Goal: Task Accomplishment & Management: Use online tool/utility

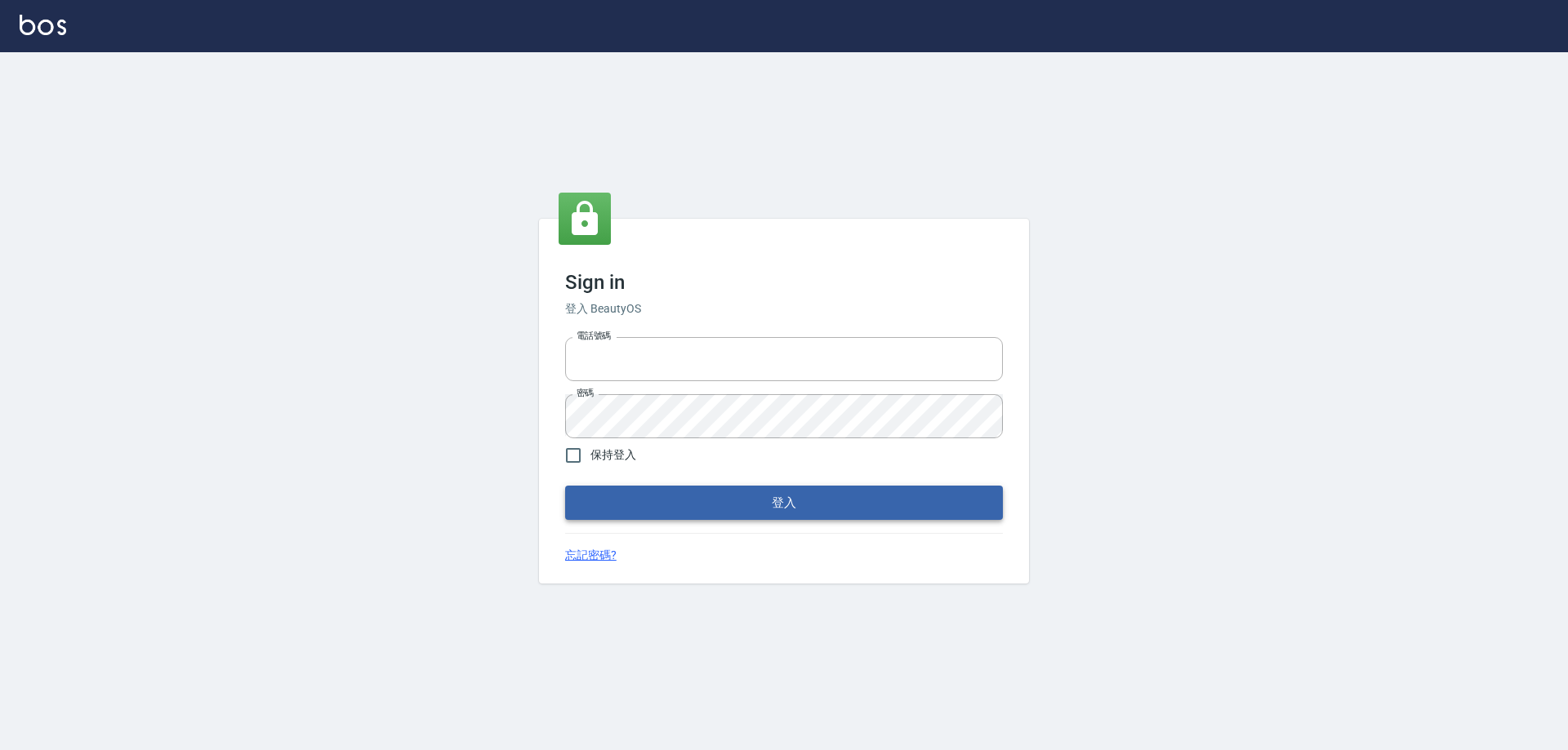
type input "0927586163"
click at [616, 495] on button "登入" at bounding box center [783, 503] width 438 height 34
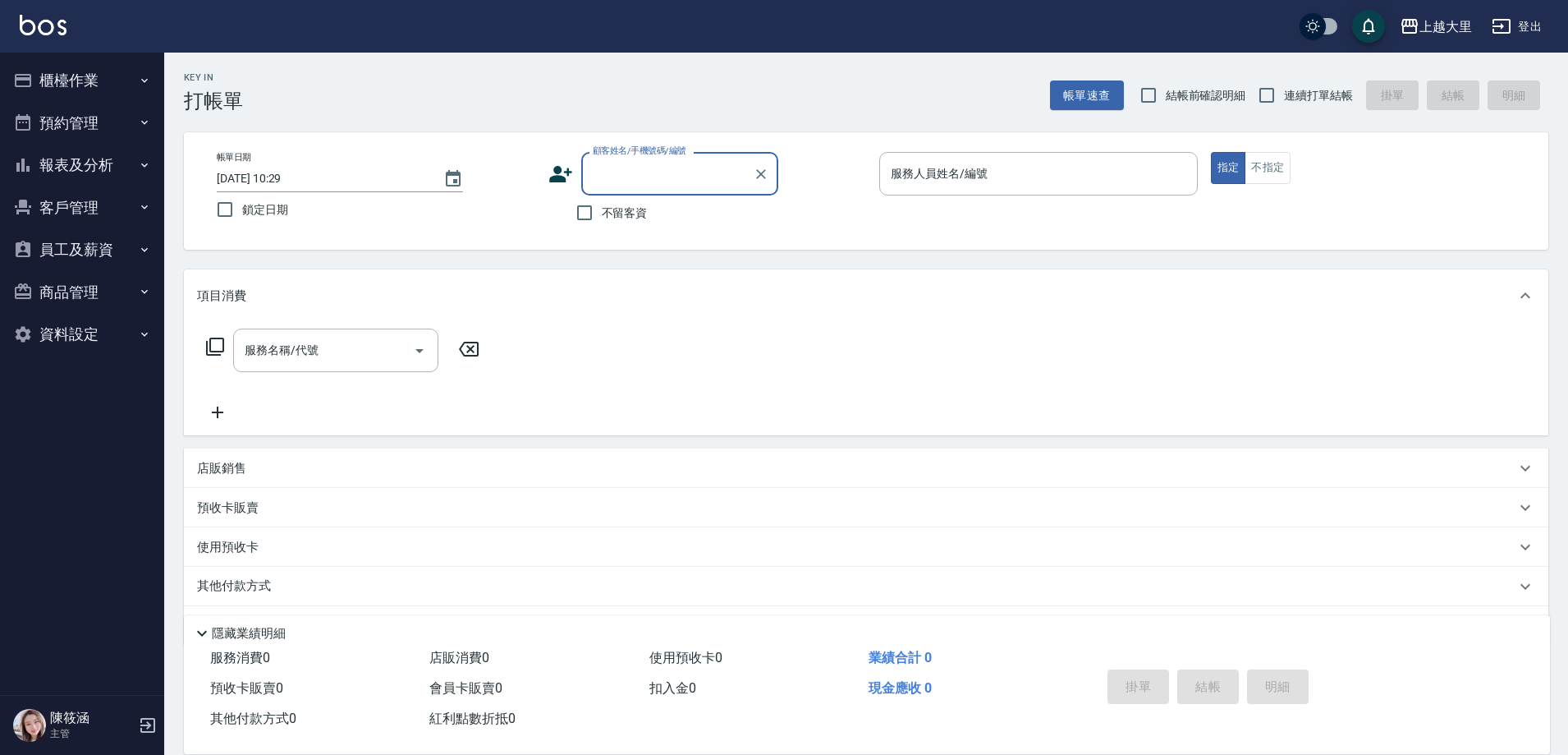
click at [73, 81] on button "櫃檯作業" at bounding box center [82, 80] width 151 height 42
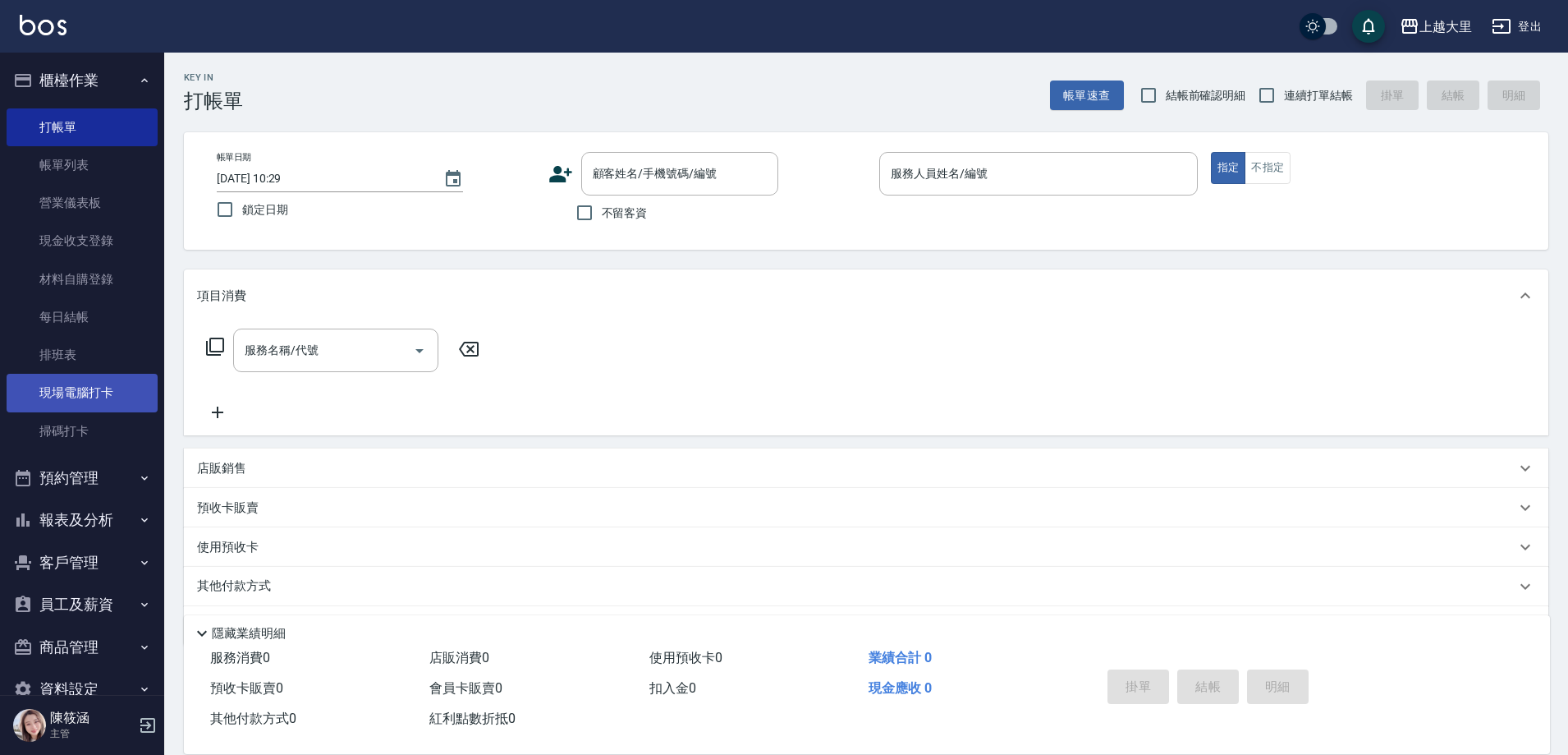
click at [76, 387] on link "現場電腦打卡" at bounding box center [82, 393] width 151 height 38
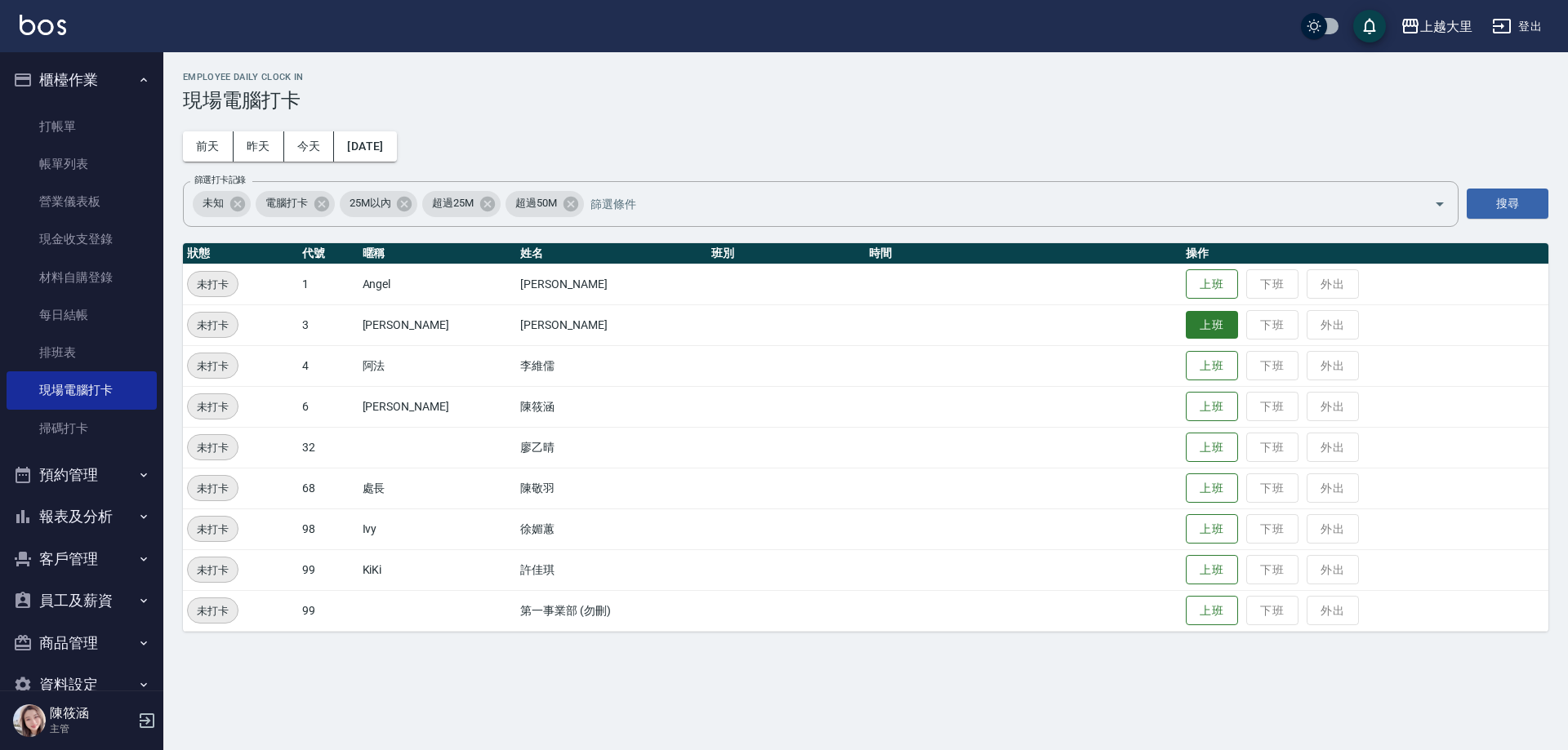
click at [1211, 338] on button "上班" at bounding box center [1211, 325] width 52 height 28
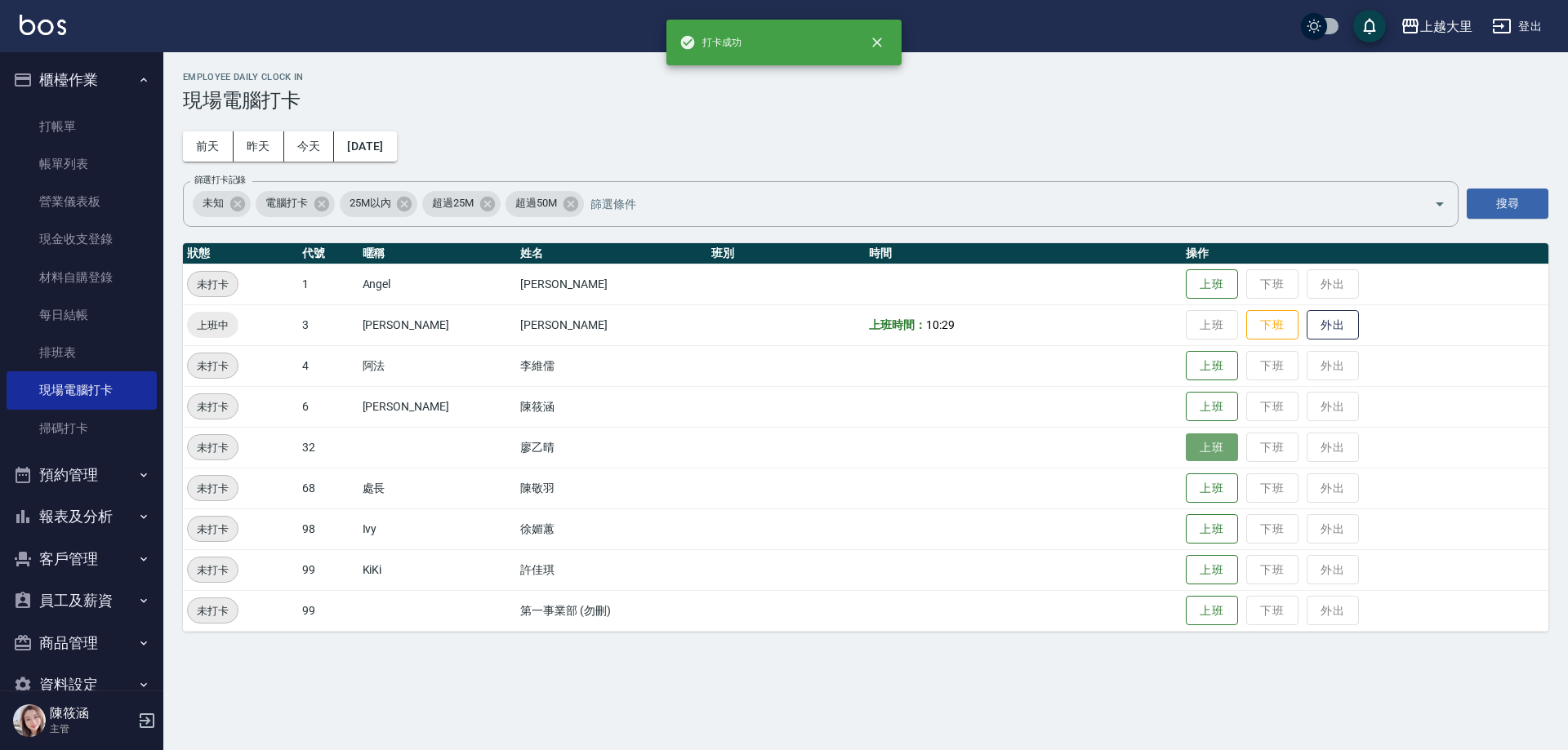
click at [1225, 454] on button "上班" at bounding box center [1211, 447] width 52 height 28
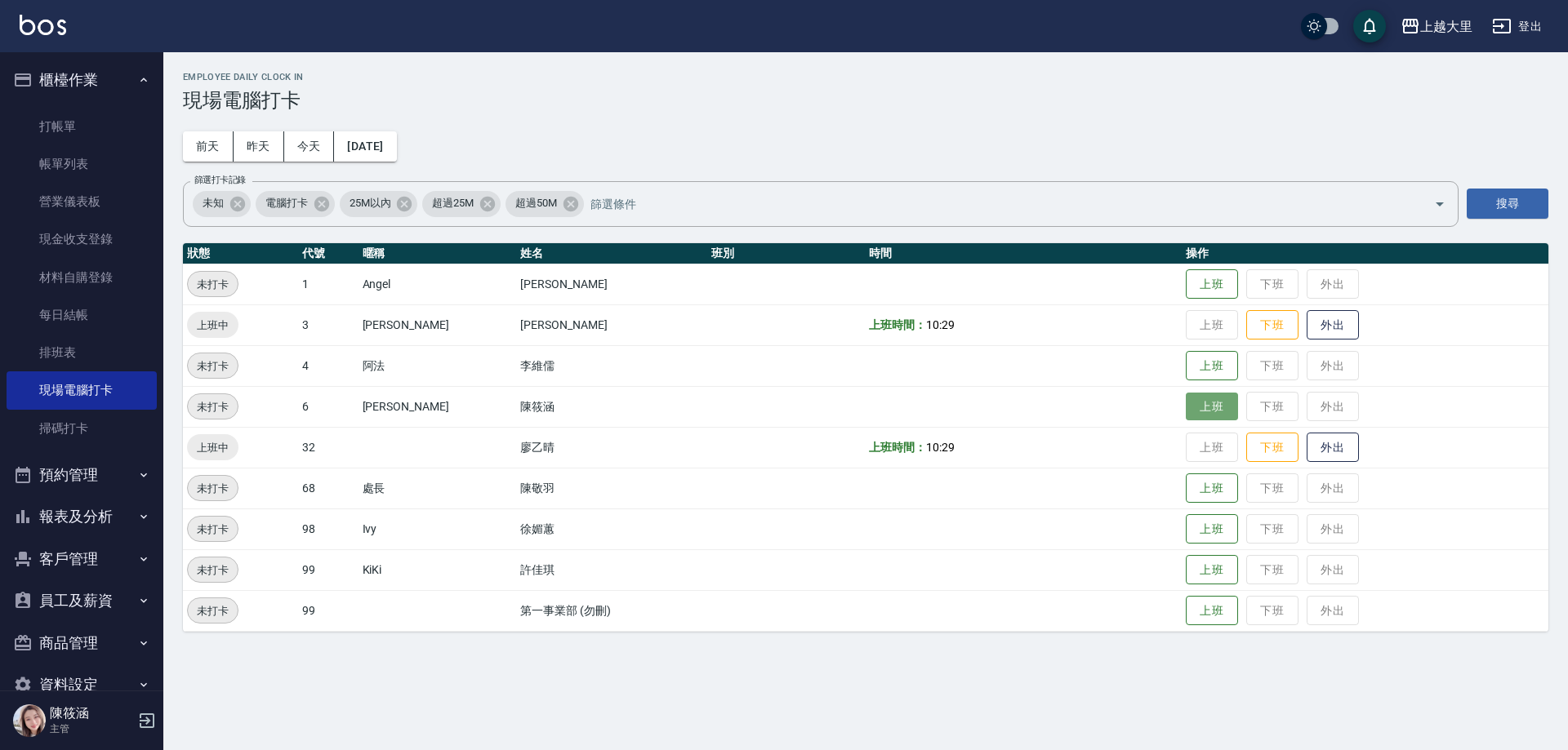
click at [1223, 408] on button "上班" at bounding box center [1211, 406] width 52 height 28
